Goal: Task Accomplishment & Management: Use online tool/utility

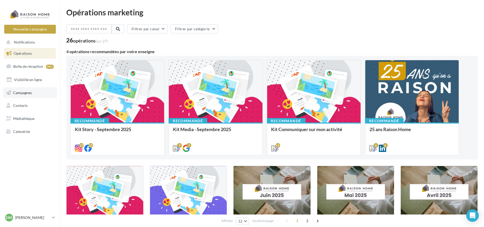
click at [36, 91] on link "Campagnes" at bounding box center [30, 92] width 54 height 11
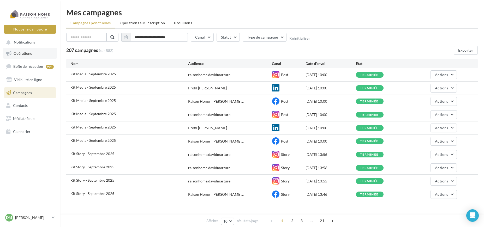
click at [23, 54] on span "Opérations" at bounding box center [23, 53] width 18 height 4
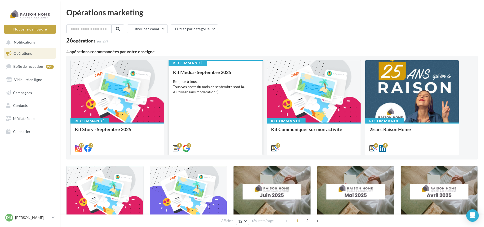
click at [205, 93] on div "Bonjour à tous, Tous vos posts du mois de septembre sont là. À utiliser sans mo…" at bounding box center [215, 87] width 85 height 16
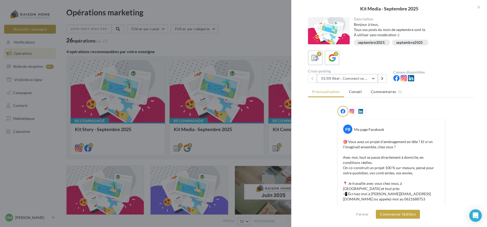
click at [357, 77] on button "01/09 Réel : Comment se passe un projet Raison Home ?" at bounding box center [347, 78] width 61 height 9
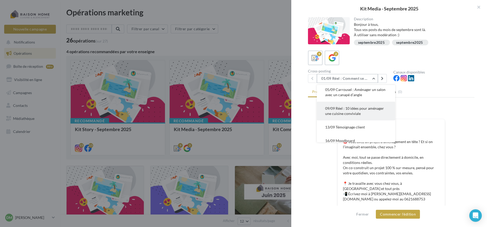
scroll to position [29, 0]
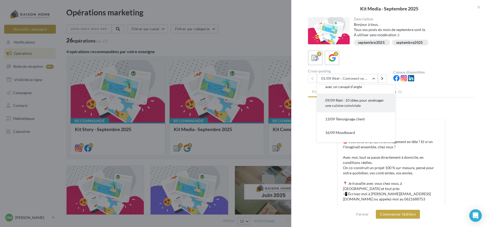
click at [367, 104] on button "09/09 Réel : 10 idées pour aménager une cuisine conviviale" at bounding box center [356, 103] width 78 height 19
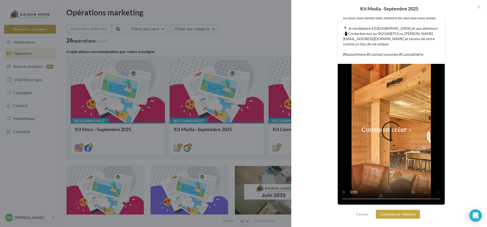
scroll to position [55, 0]
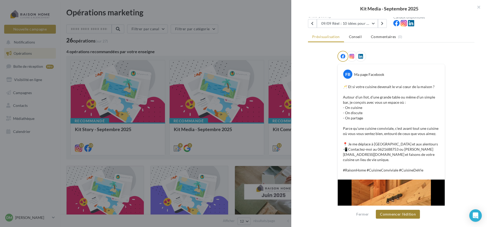
click at [396, 213] on button "Commencer l'édition" at bounding box center [398, 214] width 44 height 9
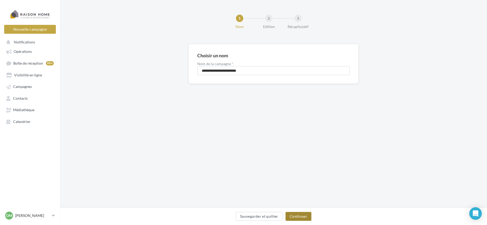
click at [298, 219] on button "Continuer" at bounding box center [299, 215] width 26 height 9
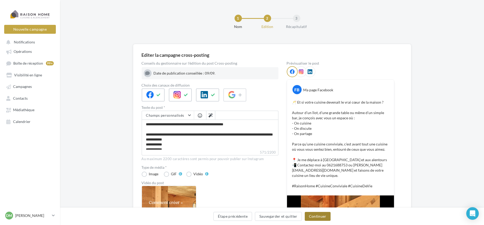
click at [314, 216] on button "Continuer" at bounding box center [318, 215] width 26 height 9
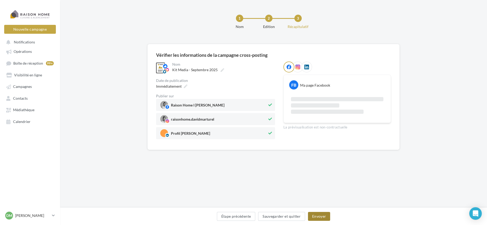
click at [322, 217] on button "Envoyer" at bounding box center [319, 215] width 22 height 9
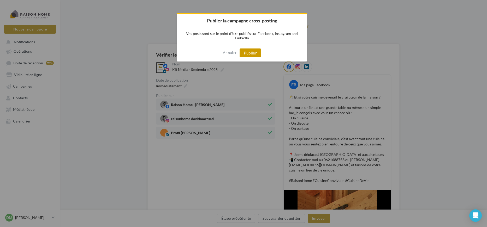
click at [256, 52] on button "Publier" at bounding box center [250, 53] width 21 height 9
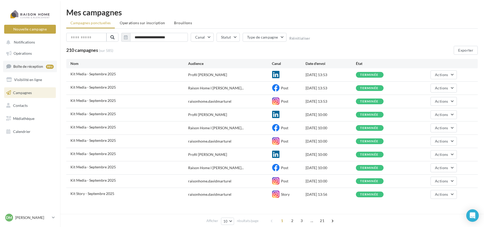
click at [31, 66] on span "Boîte de réception" at bounding box center [28, 66] width 30 height 4
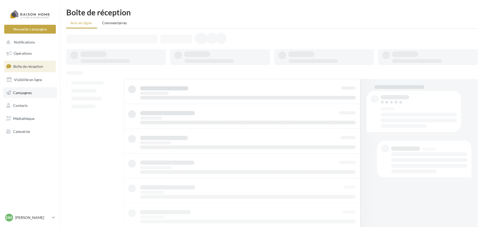
click at [35, 96] on link "Campagnes" at bounding box center [30, 92] width 54 height 11
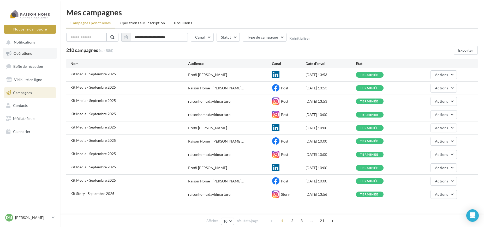
click at [27, 53] on span "Opérations" at bounding box center [23, 53] width 18 height 4
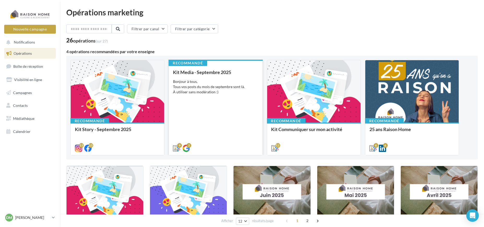
click at [214, 84] on div "Bonjour à tous, Tous vos posts du mois de septembre sont là. À utiliser sans mo…" at bounding box center [215, 87] width 85 height 16
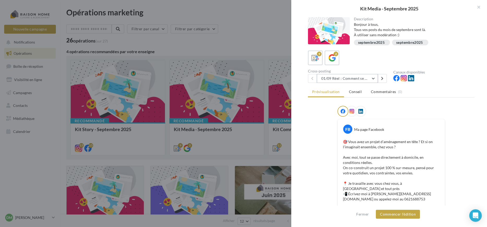
click at [371, 77] on button "01/09 Réel : Comment se passe un projet Raison Home ?" at bounding box center [347, 78] width 61 height 9
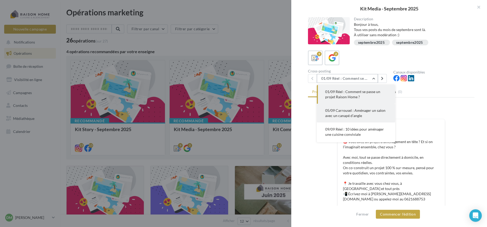
scroll to position [29, 0]
